Goal: Check status: Check status

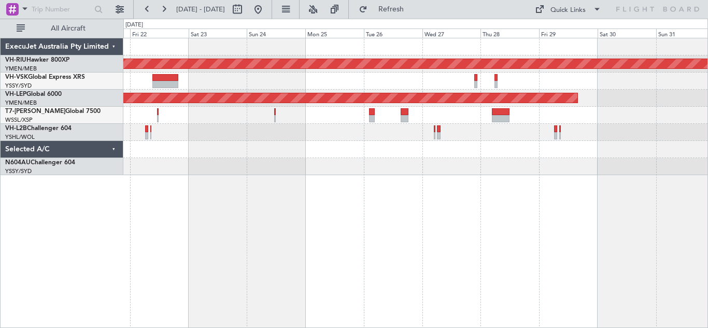
click at [231, 226] on div "Planned Maint [GEOGRAPHIC_DATA] ([GEOGRAPHIC_DATA]) Unplanned Maint Wichita (Wi…" at bounding box center [415, 183] width 584 height 290
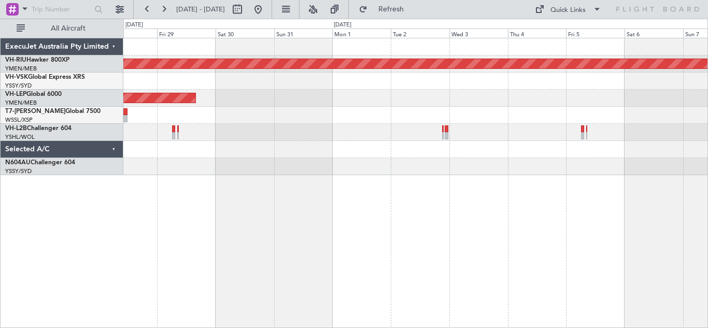
click at [261, 178] on div "Planned Maint [GEOGRAPHIC_DATA] ([GEOGRAPHIC_DATA]) Unplanned Maint Wichita (Wi…" at bounding box center [415, 183] width 584 height 290
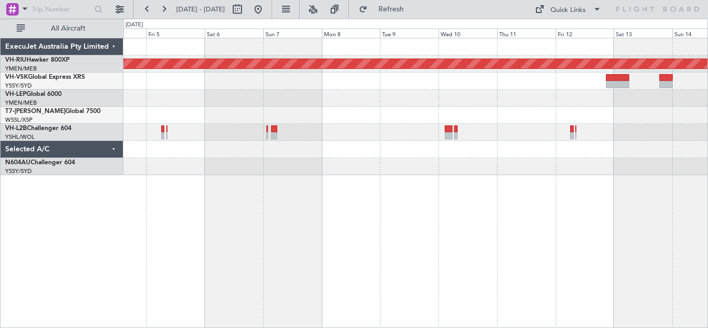
click at [197, 215] on div "Planned Maint [GEOGRAPHIC_DATA] ([GEOGRAPHIC_DATA])" at bounding box center [415, 183] width 584 height 290
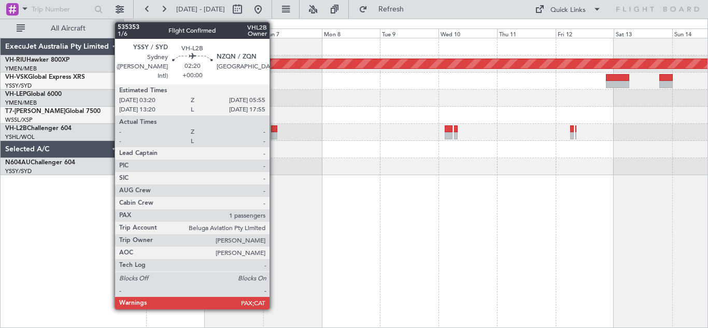
click at [274, 134] on div at bounding box center [274, 135] width 7 height 7
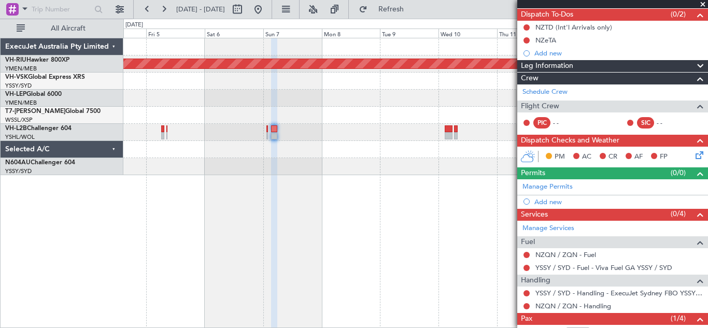
scroll to position [143, 0]
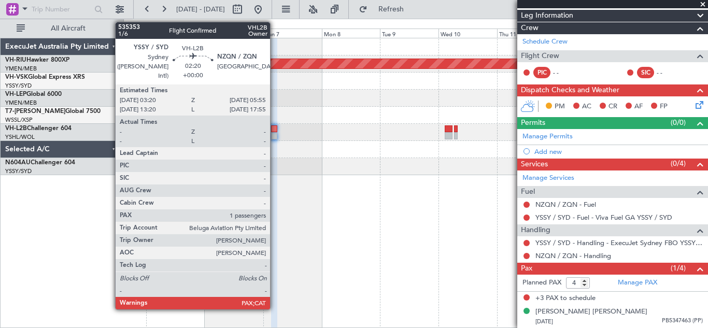
click at [275, 132] on div at bounding box center [274, 135] width 7 height 7
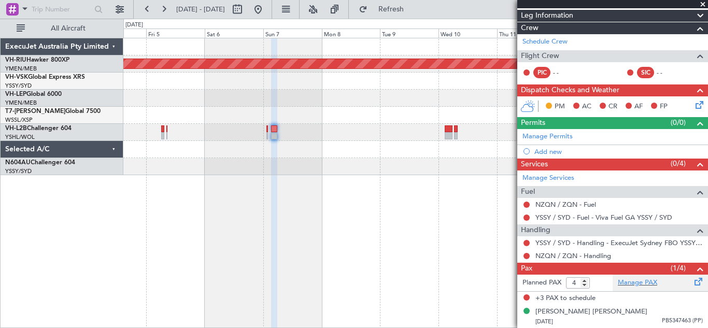
click at [692, 281] on span at bounding box center [698, 280] width 12 height 8
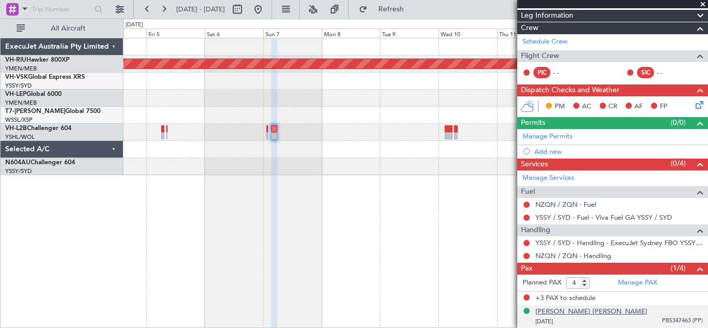
click at [568, 308] on div "[PERSON_NAME] [PERSON_NAME]" at bounding box center [591, 312] width 112 height 10
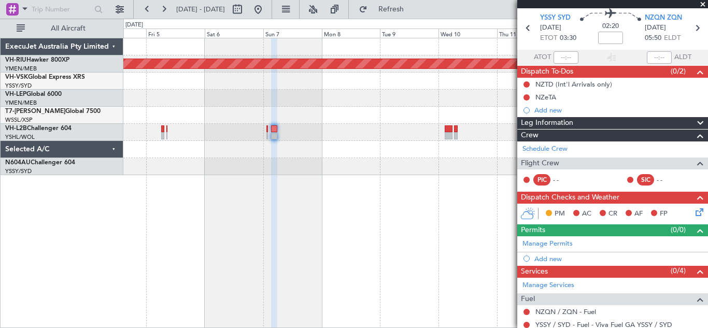
scroll to position [37, 0]
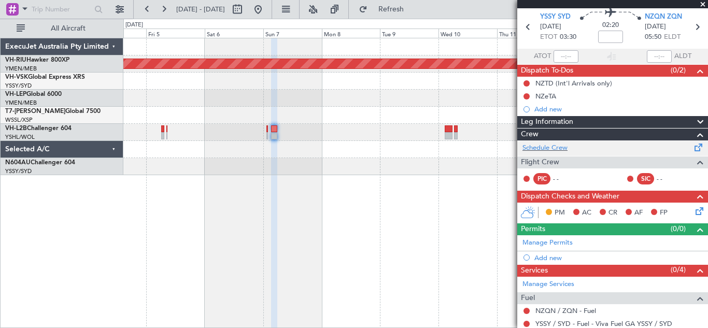
click at [692, 148] on span at bounding box center [698, 145] width 12 height 8
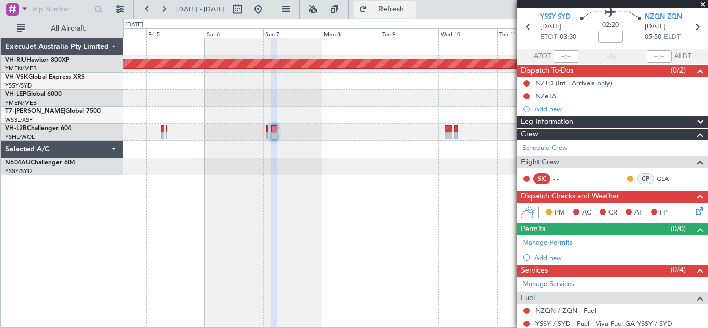
click at [413, 8] on span "Refresh" at bounding box center [391, 9] width 44 height 7
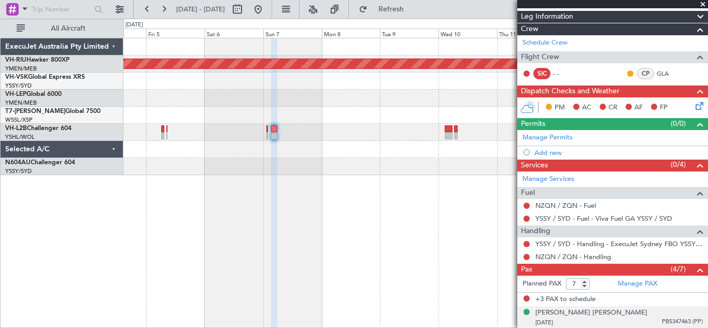
scroll to position [145, 0]
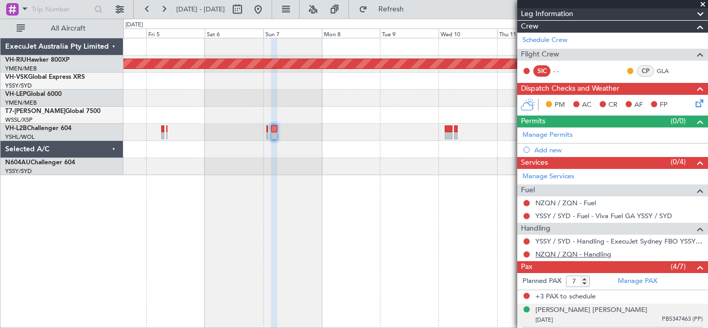
click at [576, 254] on link "NZQN / ZQN - Handling" at bounding box center [573, 254] width 76 height 9
click at [413, 10] on span "Refresh" at bounding box center [391, 9] width 44 height 7
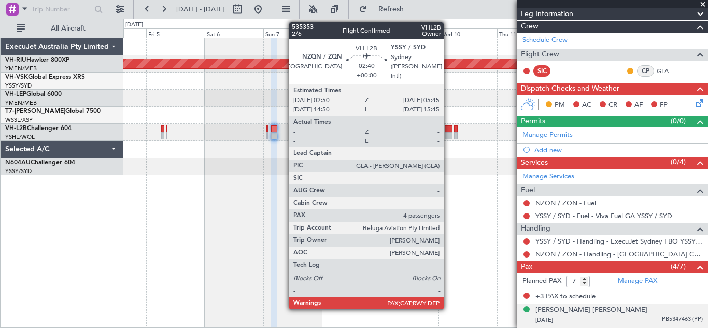
click at [448, 132] on div at bounding box center [448, 128] width 7 height 7
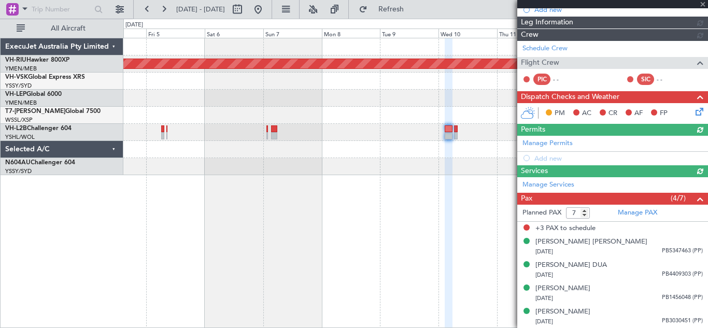
scroll to position [119, 0]
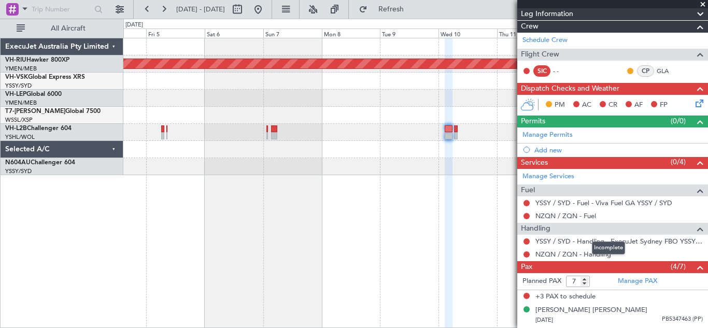
click at [590, 254] on mat-tooltip-component "Incomplete" at bounding box center [608, 247] width 48 height 27
click at [561, 253] on link "NZQN / ZQN - Handling" at bounding box center [573, 254] width 76 height 9
click at [416, 14] on button "Refresh" at bounding box center [385, 9] width 62 height 17
click at [413, 10] on span "Refresh" at bounding box center [391, 9] width 44 height 7
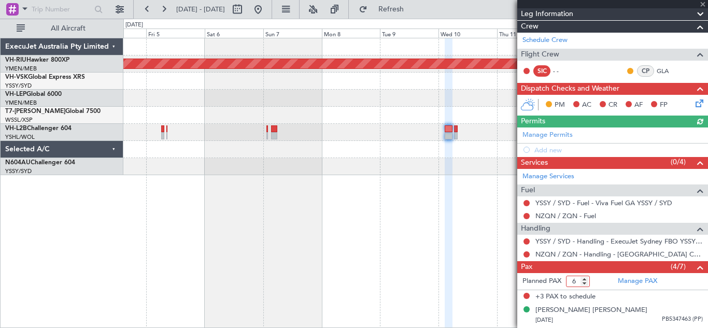
click at [584, 284] on input "6" at bounding box center [578, 281] width 24 height 11
click at [584, 284] on input "5" at bounding box center [578, 281] width 24 height 11
type input "4"
click at [584, 284] on input "4" at bounding box center [578, 281] width 24 height 11
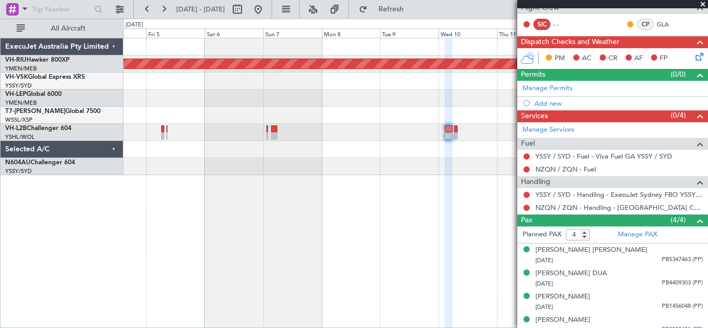
scroll to position [174, 0]
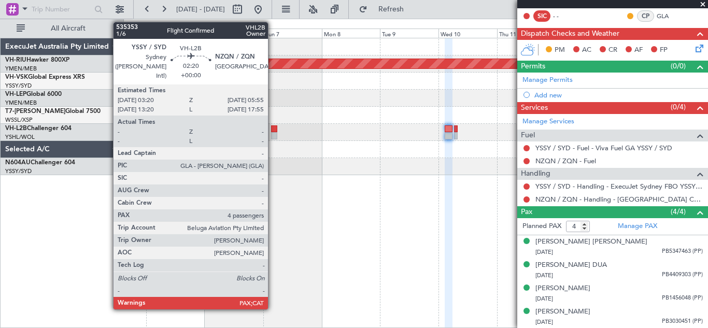
click at [273, 133] on div at bounding box center [274, 135] width 7 height 7
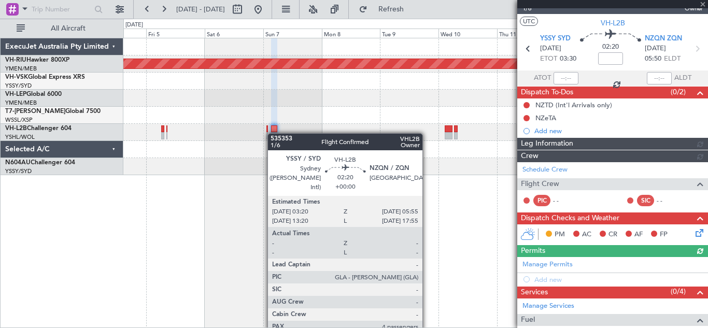
scroll to position [199, 0]
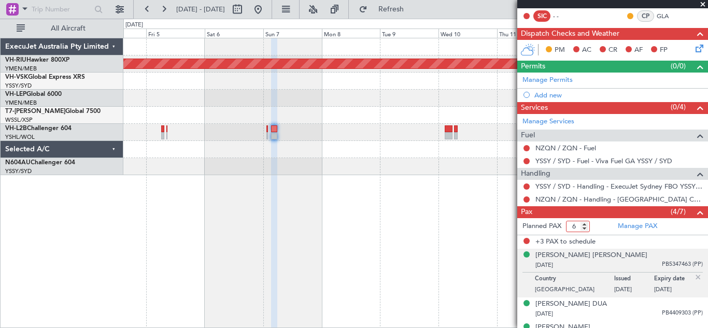
click at [586, 228] on input "6" at bounding box center [578, 226] width 24 height 11
click at [586, 228] on input "5" at bounding box center [578, 226] width 24 height 11
type input "4"
click at [586, 228] on input "4" at bounding box center [578, 226] width 24 height 11
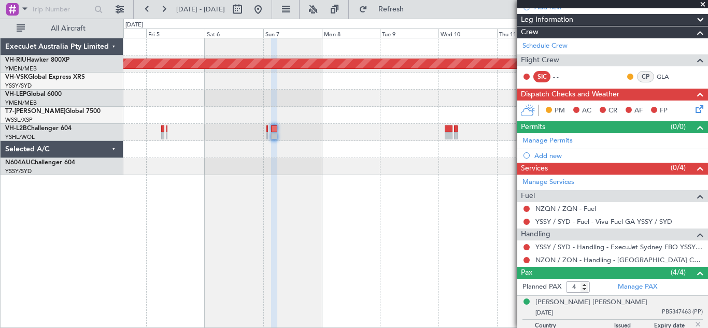
scroll to position [136, 0]
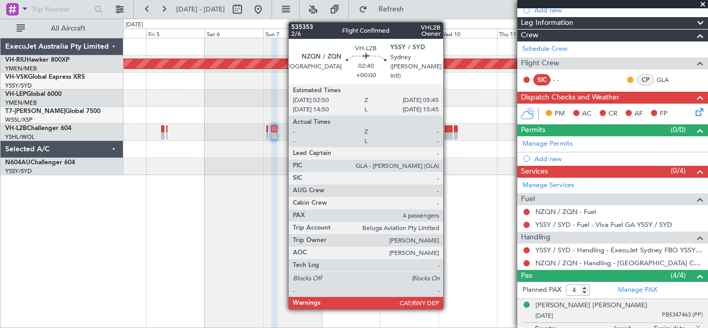
click at [448, 134] on div at bounding box center [448, 135] width 7 height 7
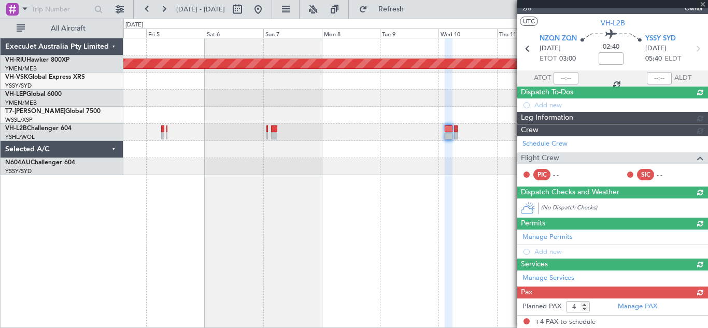
scroll to position [110, 0]
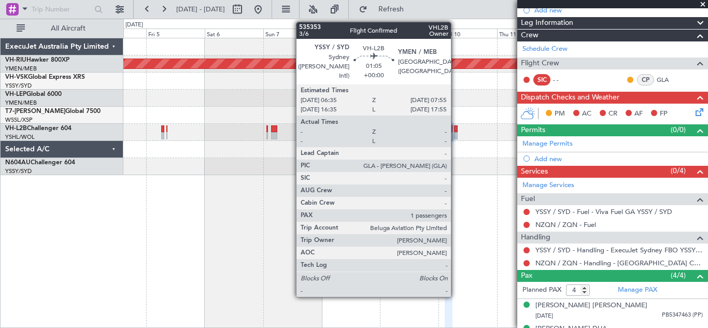
click at [455, 133] on div at bounding box center [456, 135] width 4 height 7
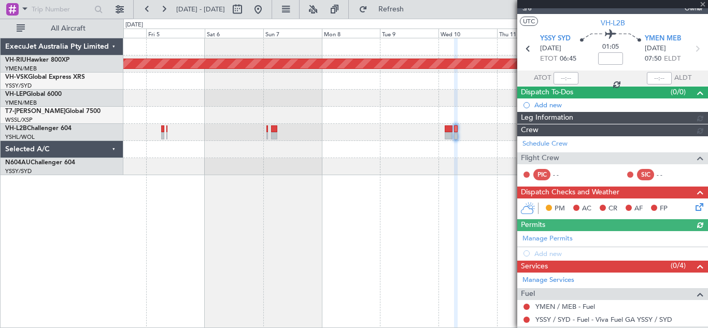
scroll to position [104, 0]
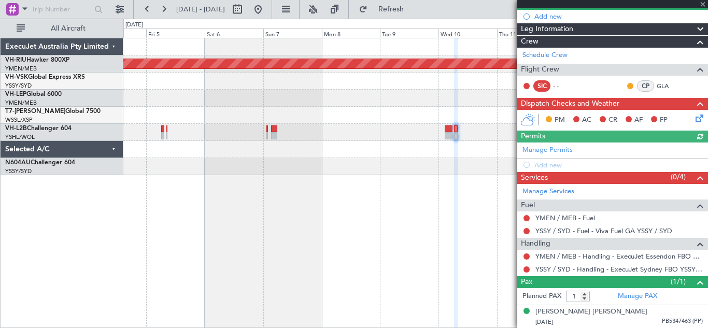
click at [701, 4] on div at bounding box center [612, 4] width 191 height 8
click at [703, 5] on span at bounding box center [702, 4] width 10 height 9
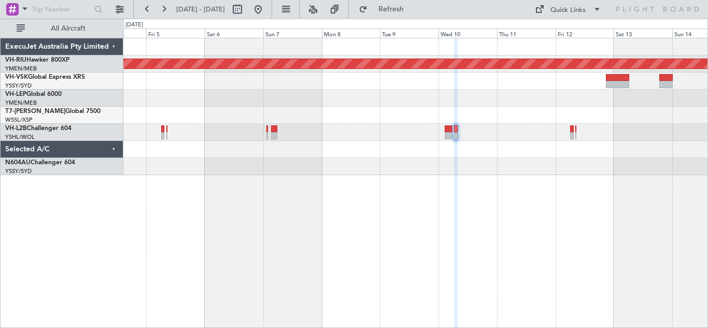
type input "0"
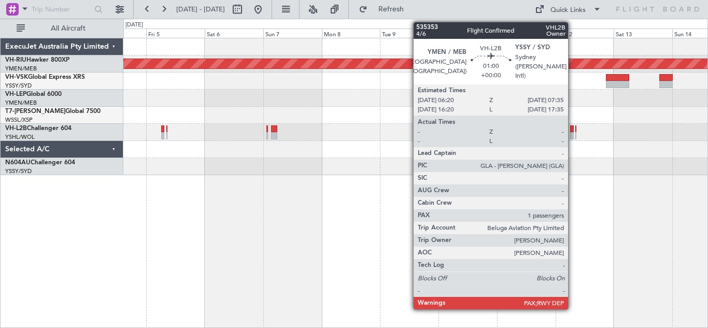
click at [573, 131] on div at bounding box center [571, 128] width 3 height 7
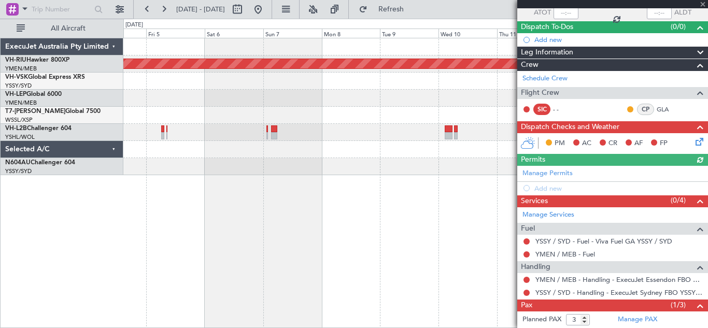
scroll to position [117, 0]
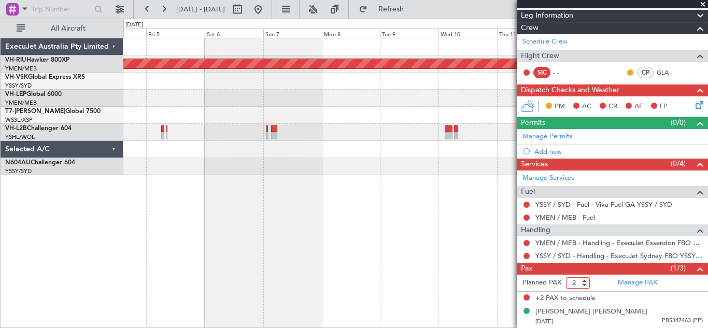
click at [586, 286] on input "2" at bounding box center [578, 282] width 24 height 11
type input "1"
click at [586, 286] on input "1" at bounding box center [578, 282] width 24 height 11
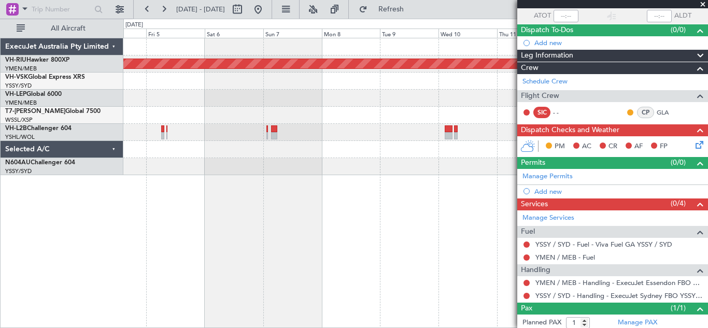
scroll to position [104, 0]
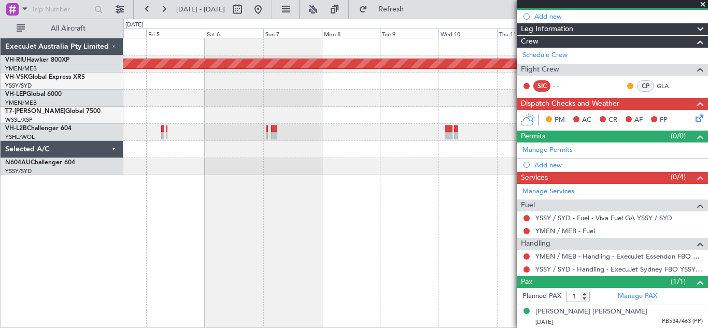
click at [703, 4] on span at bounding box center [702, 4] width 10 height 9
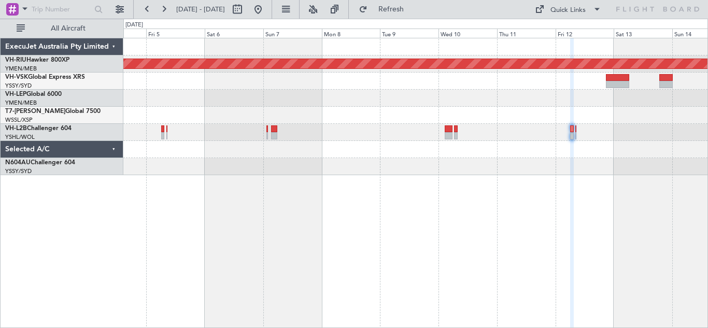
type input "0"
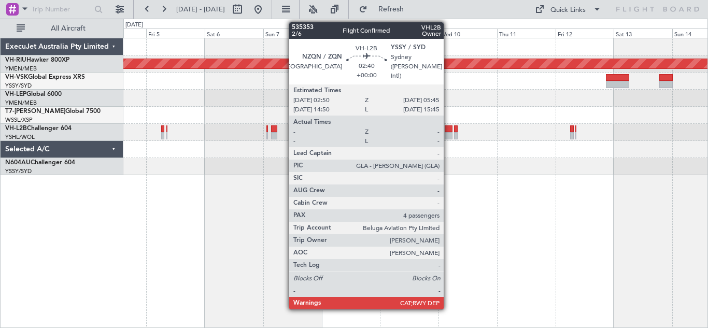
click at [448, 133] on div at bounding box center [448, 135] width 7 height 7
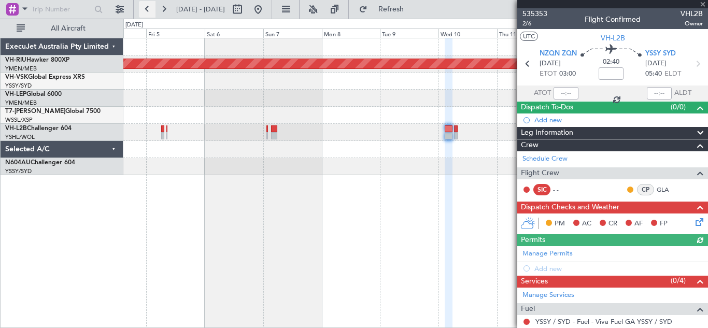
click at [149, 6] on button at bounding box center [147, 9] width 17 height 17
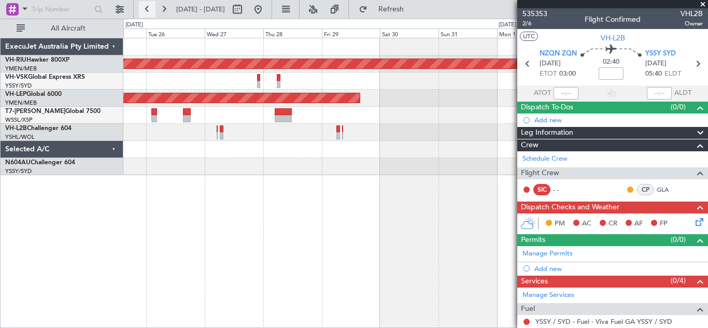
click at [149, 6] on button at bounding box center [147, 9] width 17 height 17
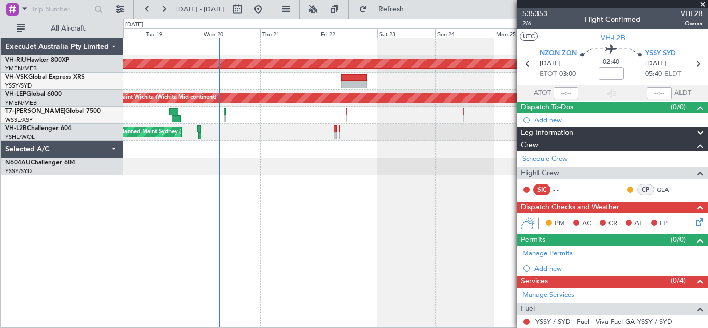
click at [311, 190] on div "Planned Maint [GEOGRAPHIC_DATA] ([GEOGRAPHIC_DATA]) Unplanned Maint Wichita (Wi…" at bounding box center [415, 183] width 584 height 290
click at [704, 2] on span at bounding box center [702, 4] width 10 height 9
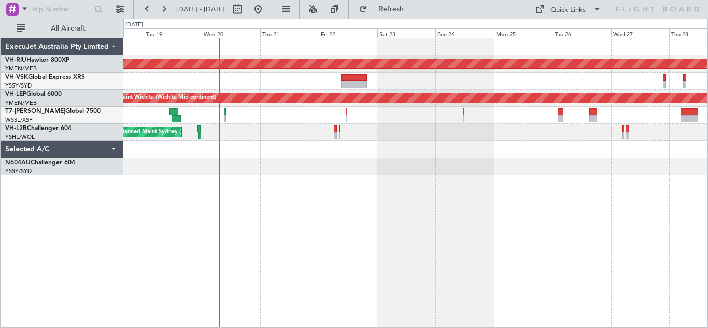
type input "0"
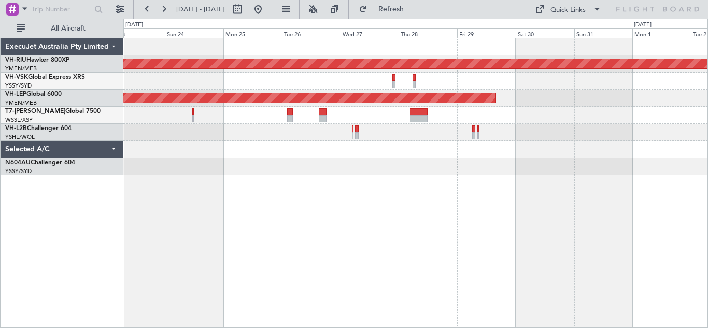
click at [272, 169] on div "Planned Maint [GEOGRAPHIC_DATA] ([GEOGRAPHIC_DATA]) Unplanned Maint Wichita (Wi…" at bounding box center [415, 106] width 584 height 137
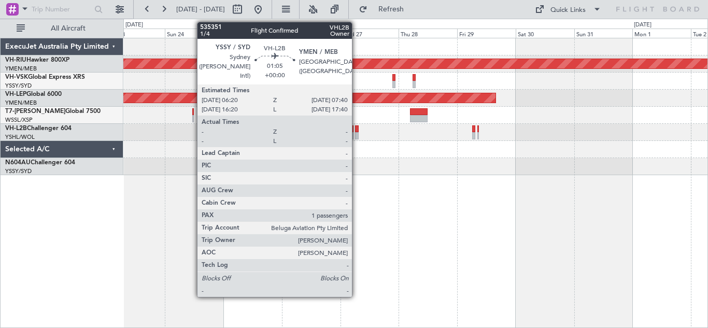
click at [356, 132] on div at bounding box center [357, 128] width 4 height 7
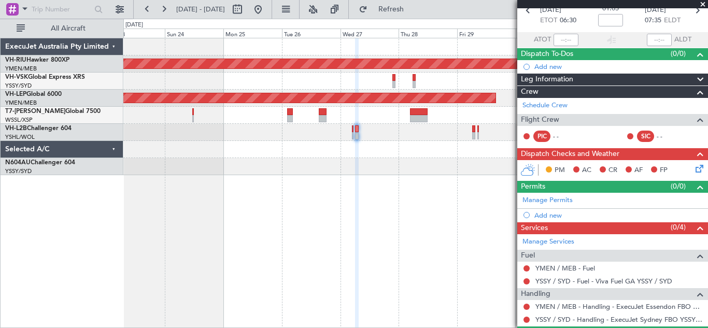
scroll to position [104, 0]
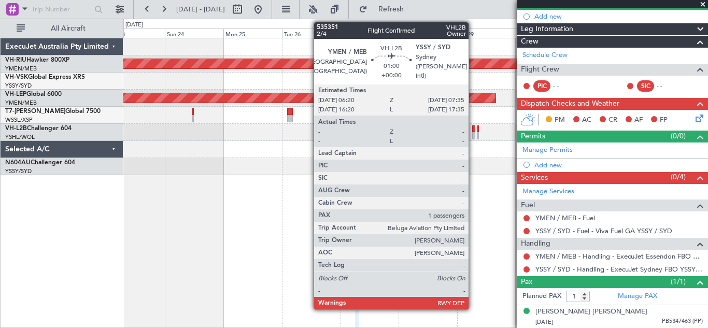
click at [473, 134] on div at bounding box center [473, 135] width 3 height 7
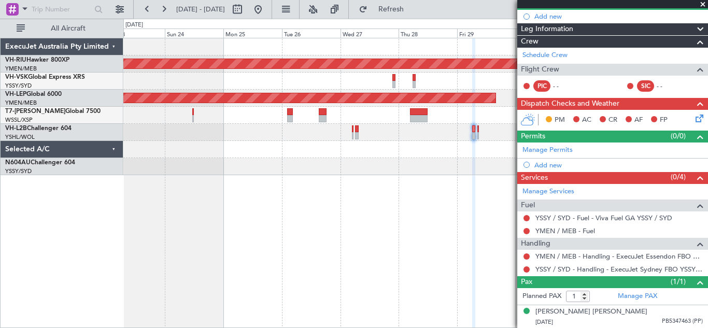
click at [702, 4] on span at bounding box center [702, 4] width 10 height 9
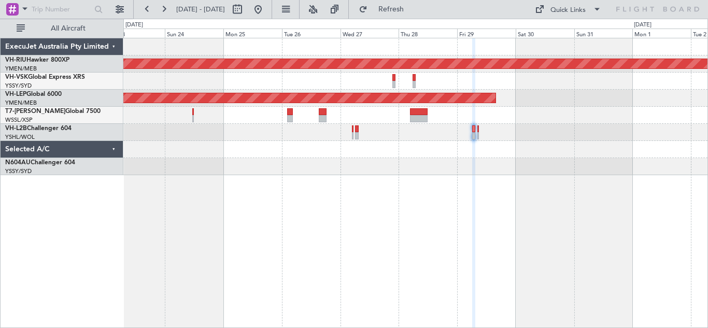
type input "0"
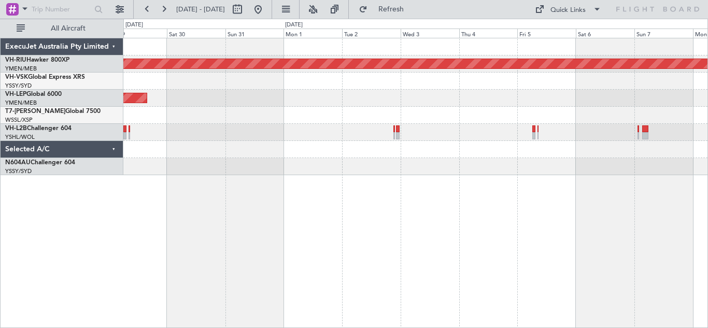
click at [268, 177] on div "Planned Maint [GEOGRAPHIC_DATA] ([GEOGRAPHIC_DATA]) Unplanned Maint Wichita (Wi…" at bounding box center [415, 183] width 584 height 290
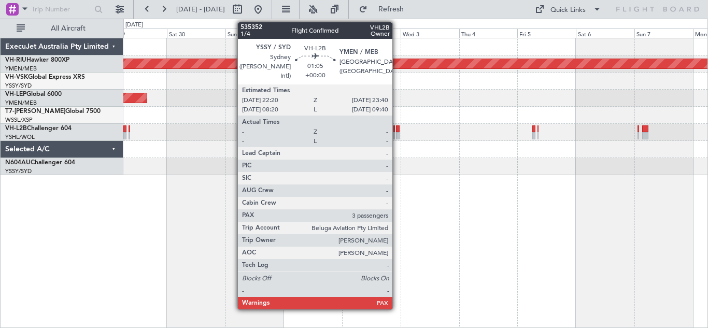
click at [397, 134] on div at bounding box center [398, 135] width 4 height 7
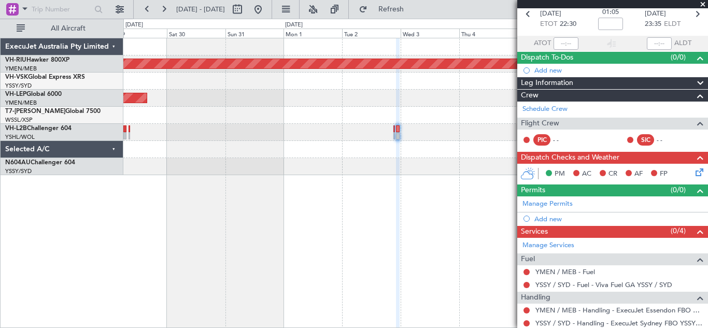
scroll to position [94, 0]
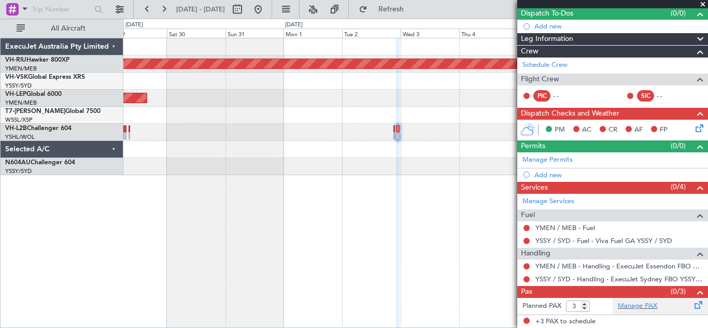
click at [692, 306] on span at bounding box center [698, 303] width 12 height 8
click at [702, 5] on span at bounding box center [702, 4] width 10 height 9
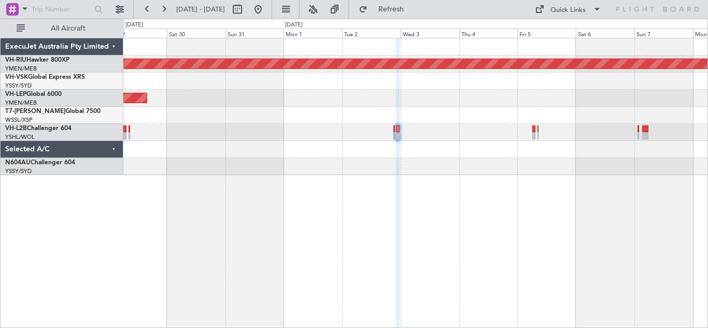
type input "0"
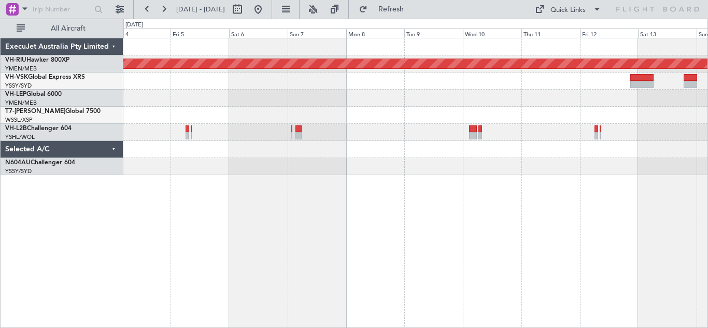
click at [227, 187] on div "Planned Maint [GEOGRAPHIC_DATA] ([GEOGRAPHIC_DATA])" at bounding box center [415, 183] width 584 height 290
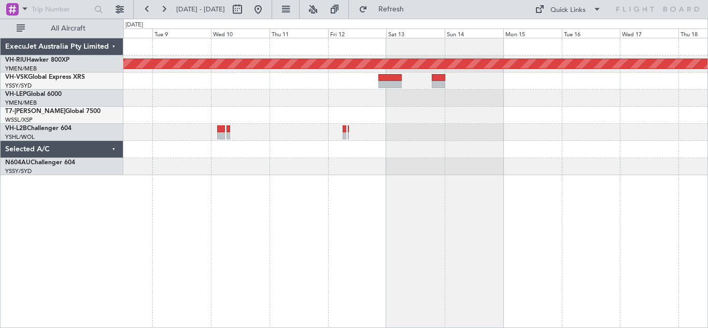
click at [297, 203] on div "Planned Maint [GEOGRAPHIC_DATA] ([GEOGRAPHIC_DATA])" at bounding box center [415, 183] width 584 height 290
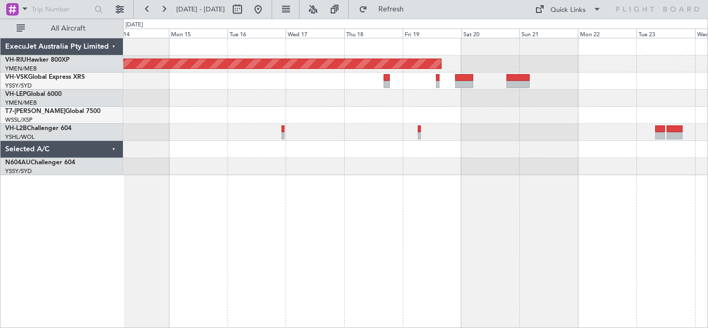
click at [228, 199] on div "Planned Maint [GEOGRAPHIC_DATA] ([GEOGRAPHIC_DATA])" at bounding box center [415, 183] width 584 height 290
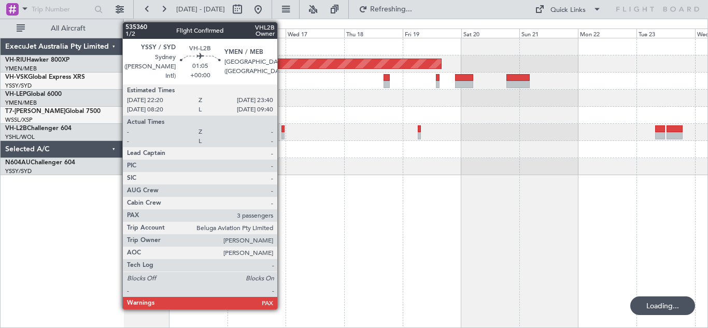
click at [282, 132] on div at bounding box center [283, 128] width 4 height 7
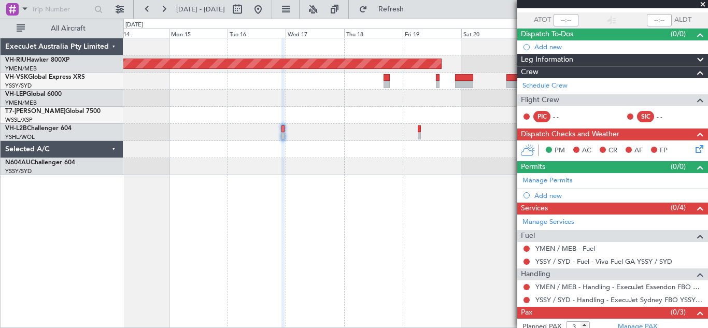
scroll to position [94, 0]
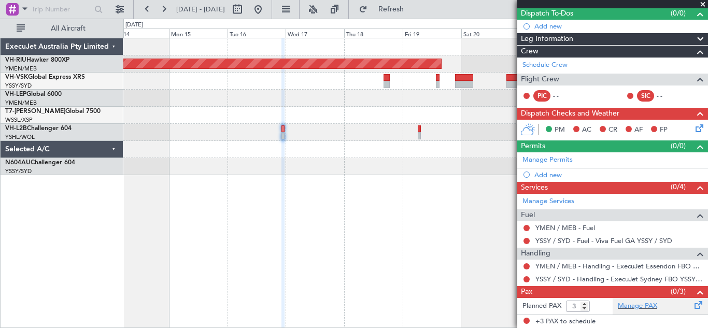
click at [692, 304] on span at bounding box center [698, 303] width 12 height 8
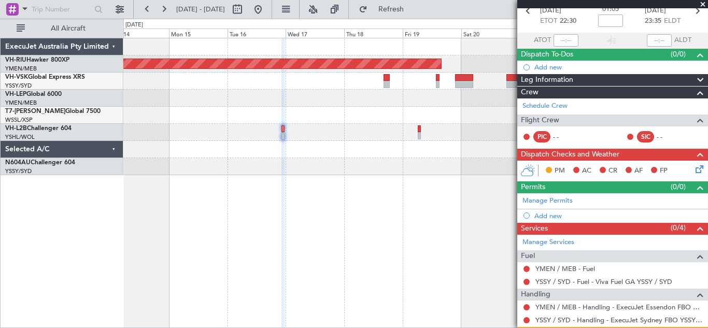
scroll to position [0, 0]
